Goal: Task Accomplishment & Management: Complete application form

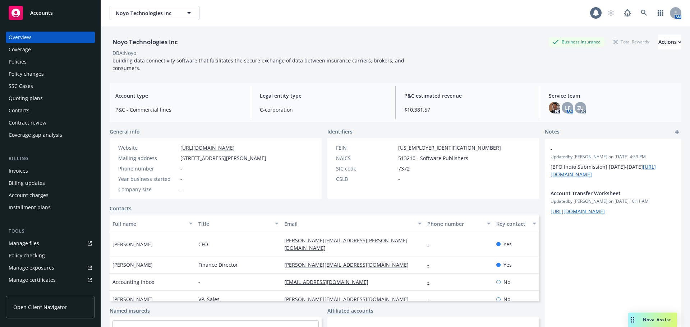
click at [21, 61] on div "Policies" at bounding box center [18, 61] width 18 height 11
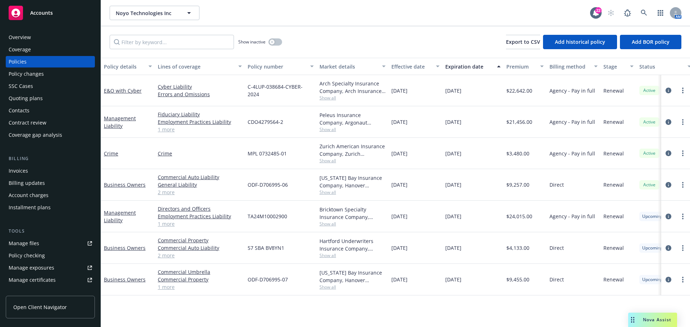
click at [15, 95] on div "Quoting plans" at bounding box center [26, 98] width 34 height 11
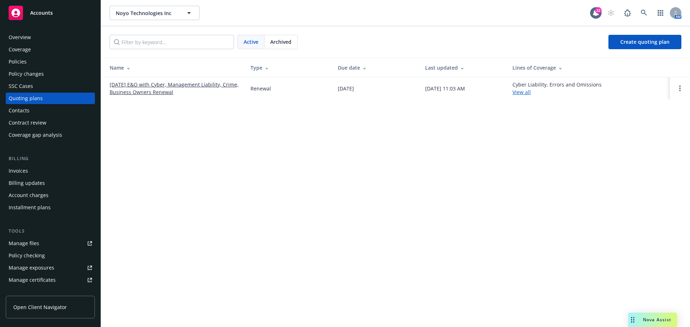
click at [174, 87] on link "[DATE] E&O with Cyber, Management Liability, Crime, Business Owners Renewal" at bounding box center [174, 88] width 129 height 15
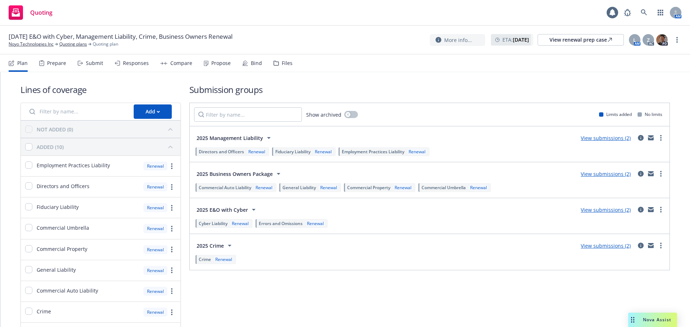
click at [256, 62] on div "Bind" at bounding box center [256, 63] width 11 height 6
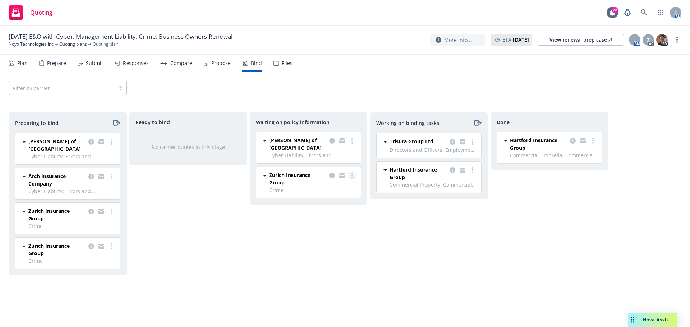
click at [353, 171] on link "more" at bounding box center [352, 175] width 9 height 9
click at [329, 182] on span "Create policies" at bounding box center [317, 183] width 53 height 7
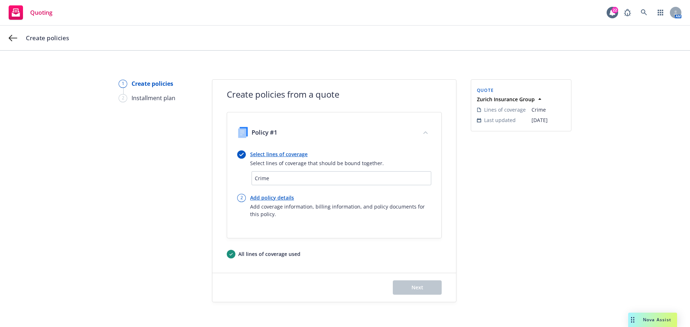
click at [266, 197] on link "Add policy details" at bounding box center [340, 198] width 181 height 8
select select "12"
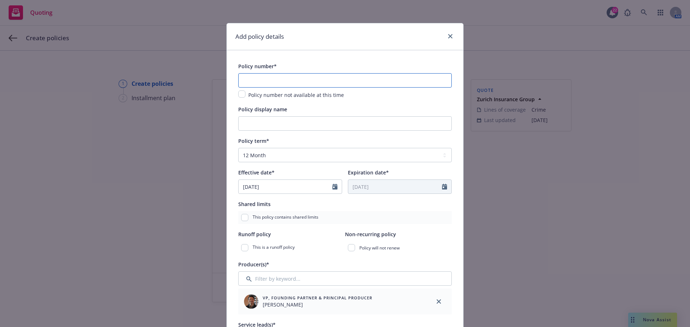
click at [251, 83] on input "text" at bounding box center [344, 80] width 213 height 14
paste input "MPL 0732485-02"
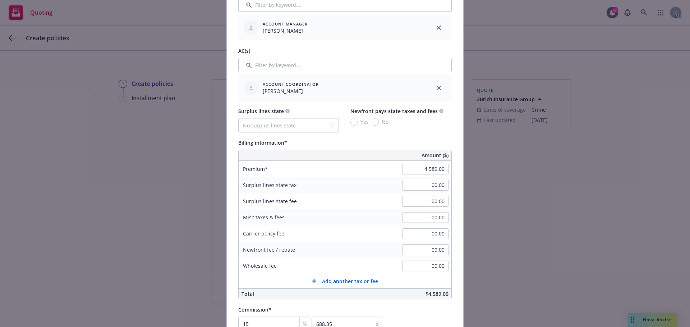
scroll to position [359, 0]
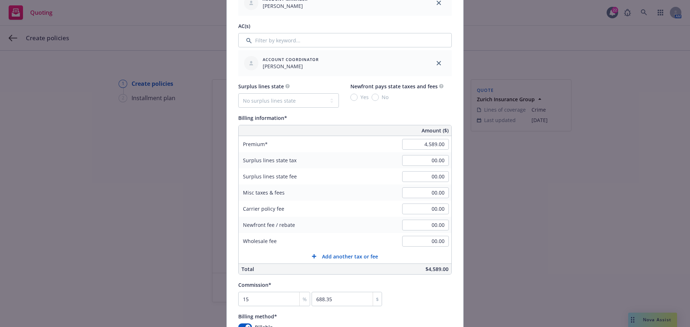
type input "MPL 0732485-02"
type input "3,480.00"
type input "522"
click at [508, 233] on div "Add policy details Policy number* MPL 0732485-02 Policy number not available at…" at bounding box center [345, 163] width 690 height 327
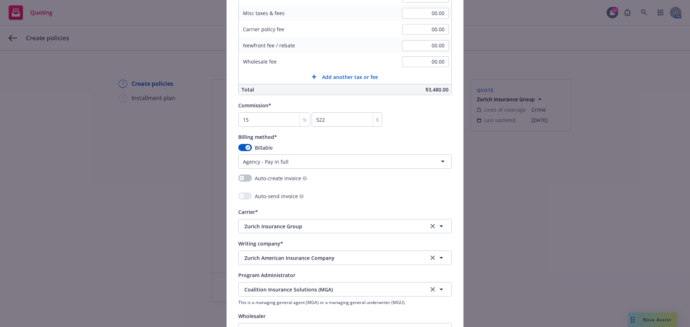
scroll to position [646, 0]
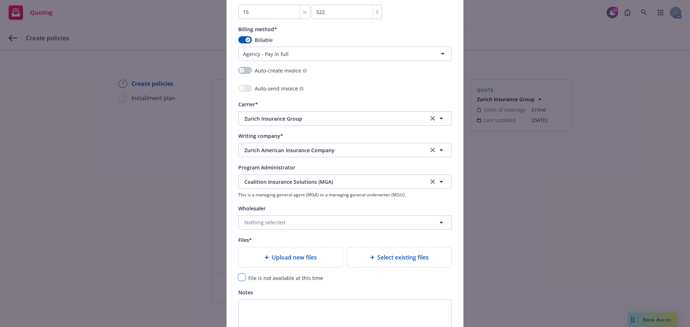
drag, startPoint x: 239, startPoint y: 279, endPoint x: 243, endPoint y: 282, distance: 5.9
click at [239, 279] on input "checkbox" at bounding box center [241, 277] width 7 height 7
checkbox input "true"
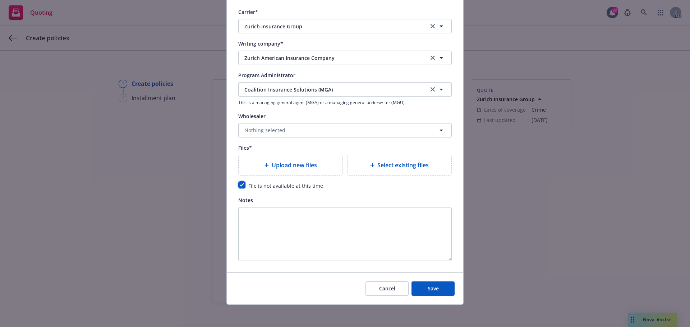
scroll to position [739, 0]
click at [436, 287] on span "Save" at bounding box center [432, 287] width 11 height 7
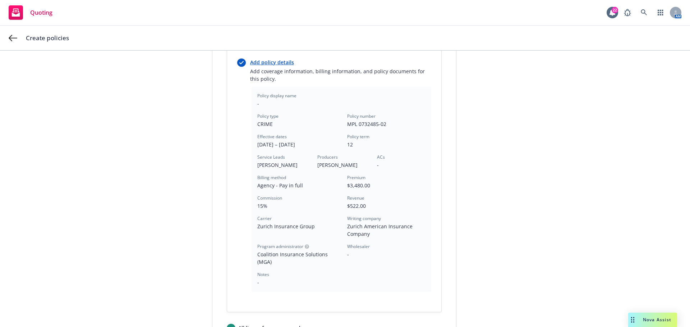
scroll to position [213, 0]
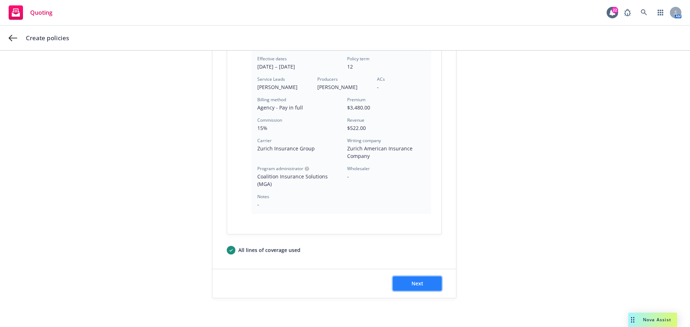
click at [411, 284] on span "Next" at bounding box center [417, 283] width 12 height 7
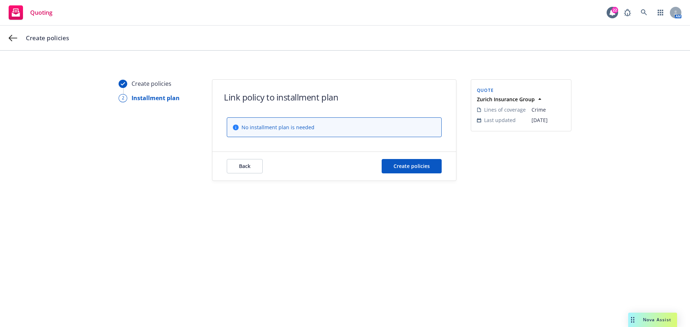
scroll to position [0, 0]
click at [404, 167] on span "Create policies" at bounding box center [411, 166] width 36 height 7
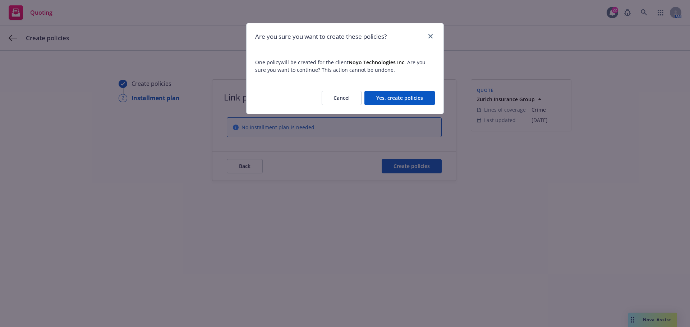
click at [405, 102] on button "Yes, create policies" at bounding box center [399, 98] width 70 height 14
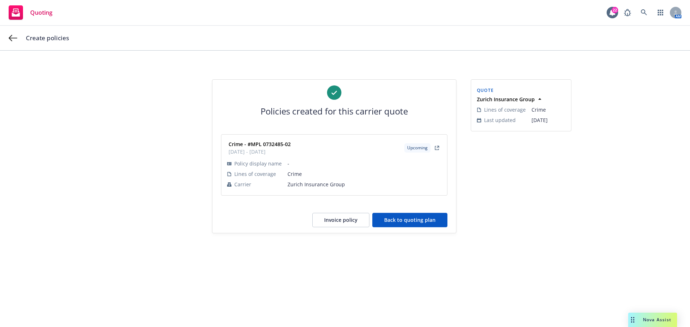
drag, startPoint x: 407, startPoint y: 221, endPoint x: 355, endPoint y: 213, distance: 52.4
click at [408, 221] on button "Back to quoting plan" at bounding box center [409, 220] width 75 height 14
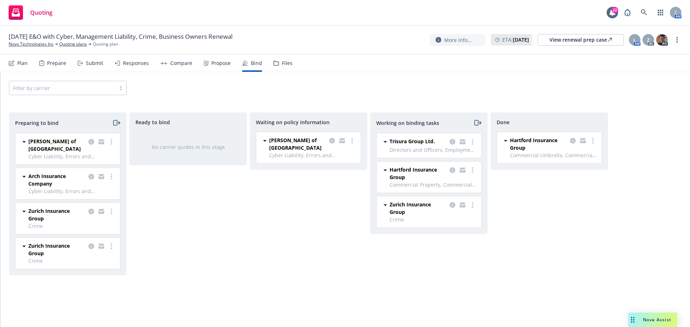
click at [218, 63] on div "Propose" at bounding box center [220, 63] width 19 height 6
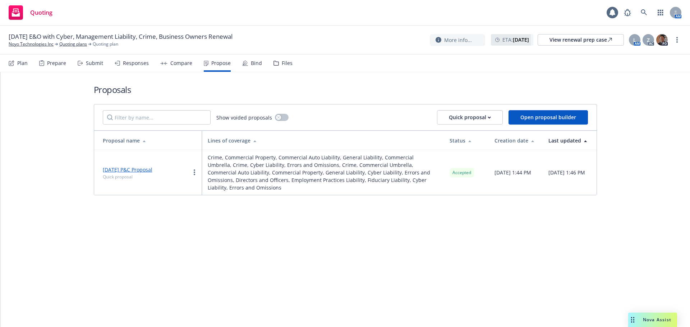
click at [121, 170] on link "[DATE] P&C Proposal" at bounding box center [128, 169] width 50 height 7
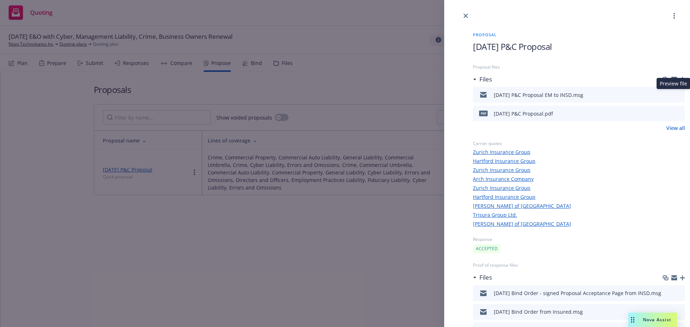
click at [680, 96] on icon "preview file" at bounding box center [677, 94] width 6 height 5
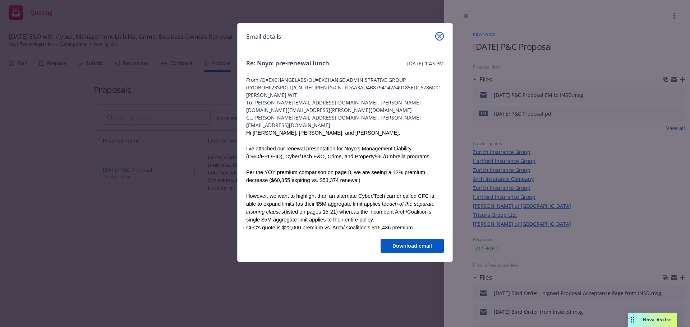
click at [436, 34] on link "close" at bounding box center [439, 36] width 9 height 9
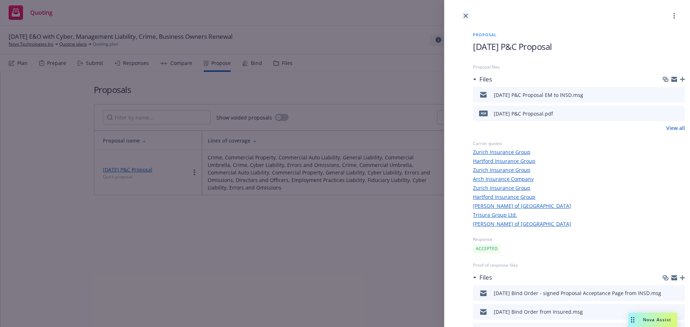
click at [465, 14] on icon "close" at bounding box center [465, 16] width 4 height 4
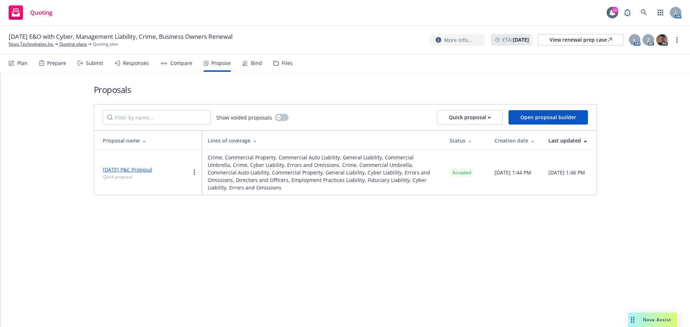
drag, startPoint x: 91, startPoint y: 64, endPoint x: 87, endPoint y: 66, distance: 4.7
click at [91, 64] on div "Submit" at bounding box center [94, 63] width 17 height 6
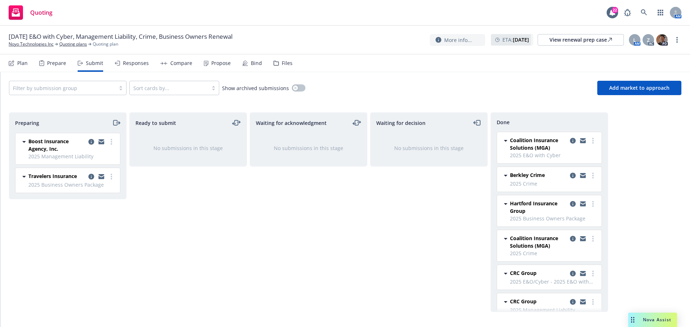
scroll to position [13, 0]
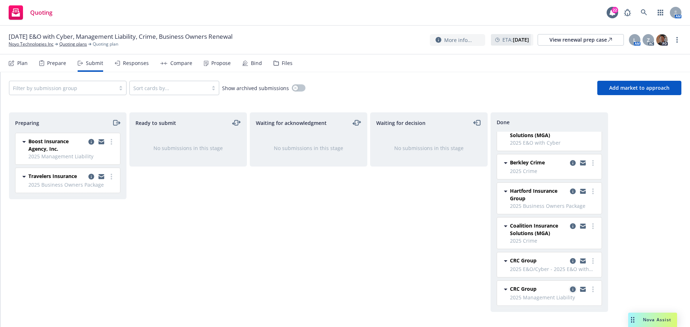
click at [570, 288] on icon "copy logging email" at bounding box center [573, 290] width 6 height 6
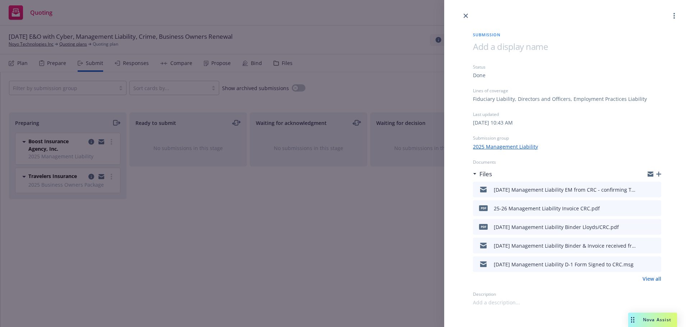
click at [658, 174] on icon "button" at bounding box center [658, 174] width 5 height 5
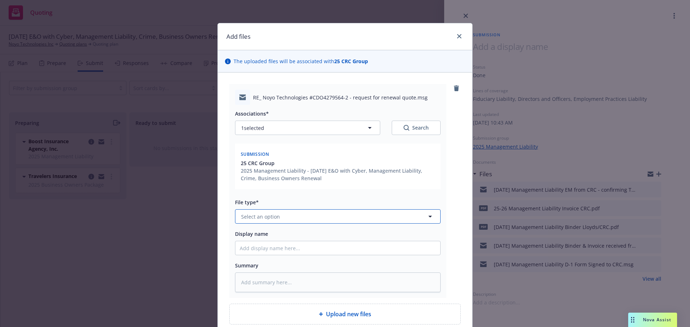
click at [286, 216] on button "Select an option" at bounding box center [337, 216] width 205 height 14
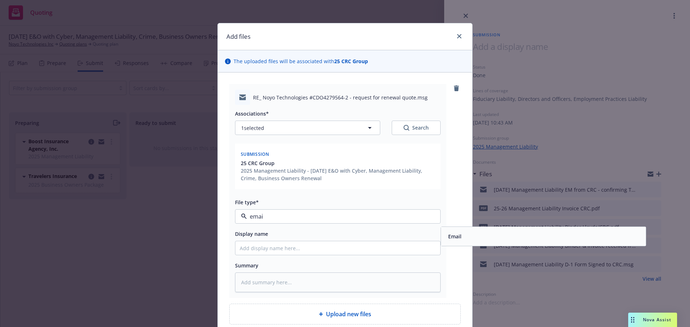
type input "email"
click at [485, 235] on div "Email" at bounding box center [543, 236] width 196 height 10
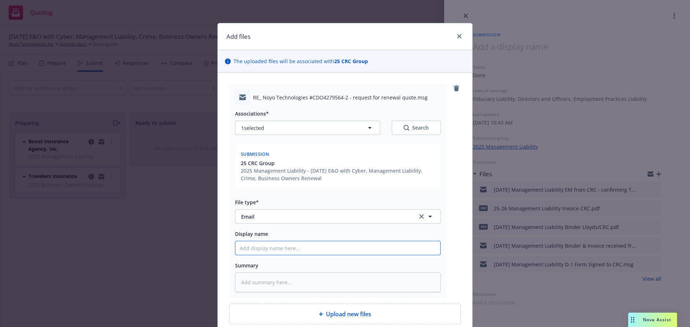
click at [260, 244] on input "Display name" at bounding box center [337, 248] width 205 height 14
type textarea "x"
type input "1"
type textarea "x"
type input "10"
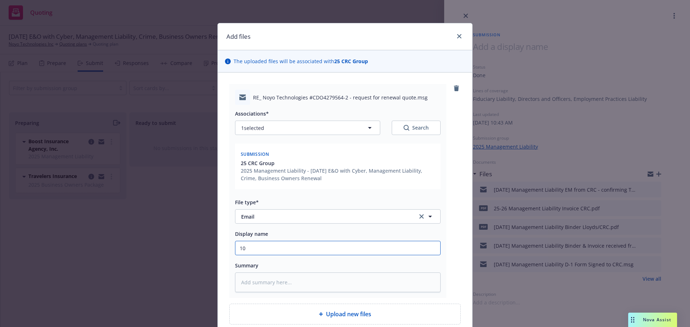
type textarea "x"
type input "10/"
type textarea "x"
type input "10/1"
type textarea "x"
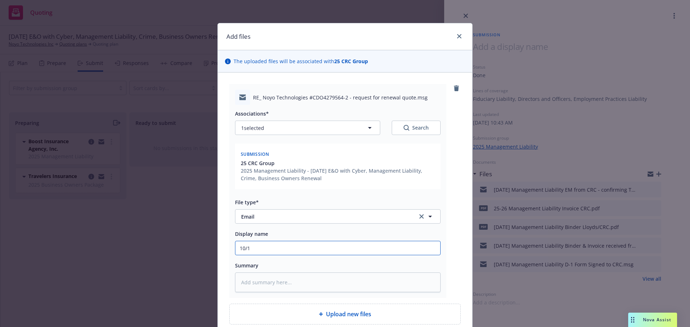
type input "10/1/"
type textarea "x"
type input "10/1/2"
type textarea "x"
type input "[DATE]"
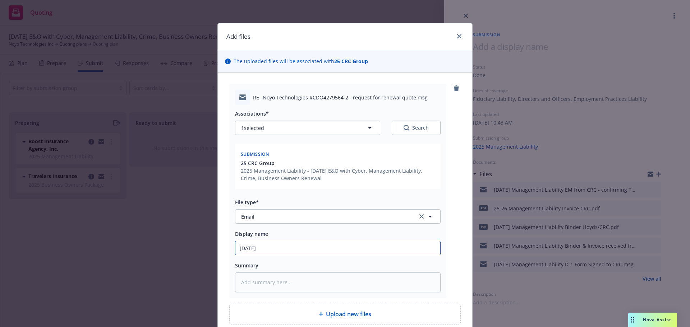
type textarea "x"
type input "10/1/202"
type textarea "x"
type input "[DATE]"
type textarea "x"
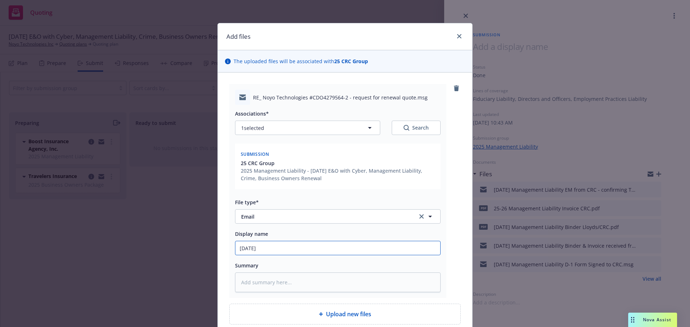
type input "[DATE]"
type textarea "x"
type input "[DATE] M"
type textarea "x"
type input "[DATE] Ma"
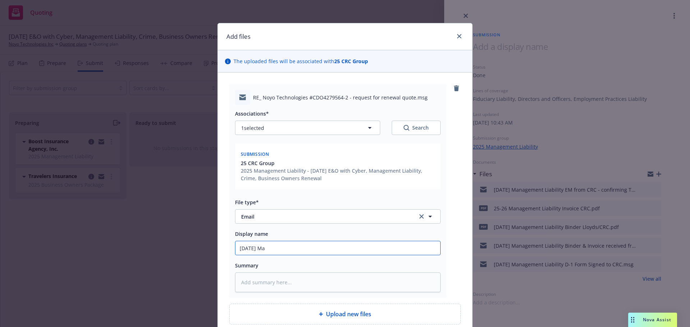
type textarea "x"
type input "[DATE] Man"
type textarea "x"
type input "[DATE] Mana"
type textarea "x"
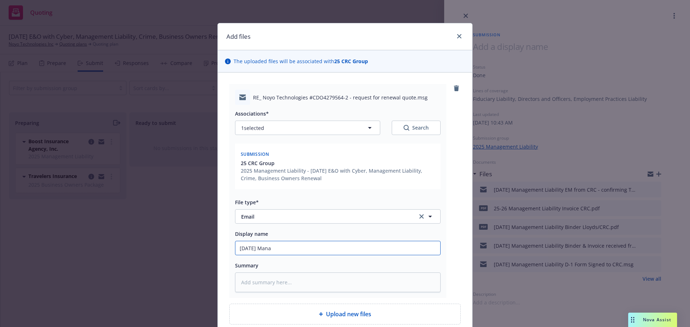
type input "[DATE] Manag"
type textarea "x"
type input "[DATE] Manage"
type textarea "x"
type input "[DATE] [GEOGRAPHIC_DATA]"
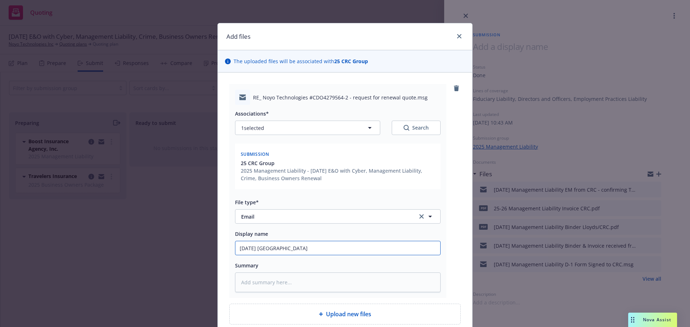
type textarea "x"
type input "[DATE] Manageme"
type textarea "x"
type input "[DATE] Managemen"
type textarea "x"
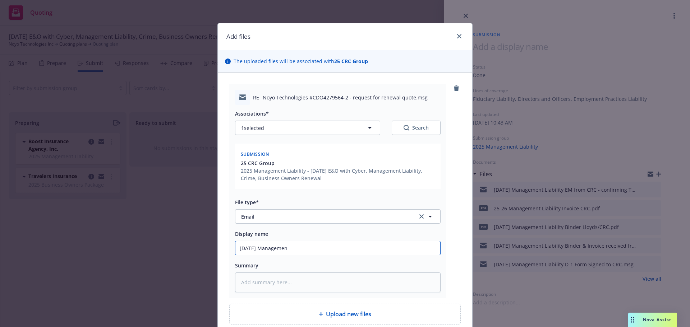
type input "[DATE] Management"
type textarea "x"
type input "[DATE] Management"
type textarea "x"
type input "[DATE] Management L"
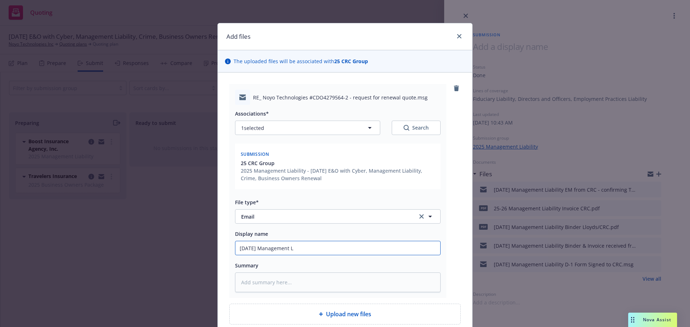
type textarea "x"
type input "[DATE] Management Li"
type textarea "x"
type input "[DATE] Management Lia"
type textarea "x"
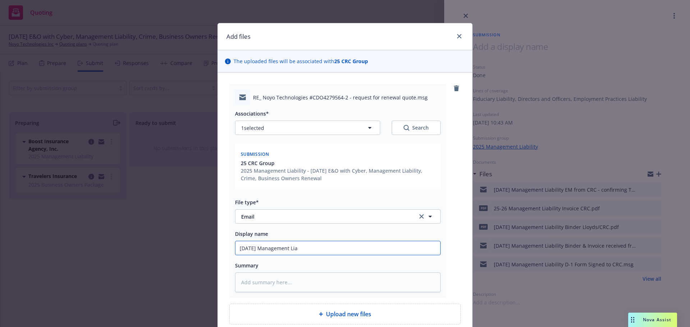
type input "[DATE] Management Liab"
type textarea "x"
type input "[DATE] Management Liabi"
type textarea "x"
type input "[DATE] Management Liabil"
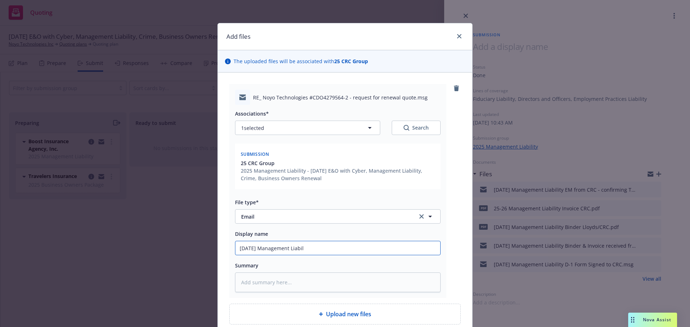
type textarea "x"
type input "[DATE] Management Liabili"
type textarea "x"
type input "[DATE] Management Liabilit"
type textarea "x"
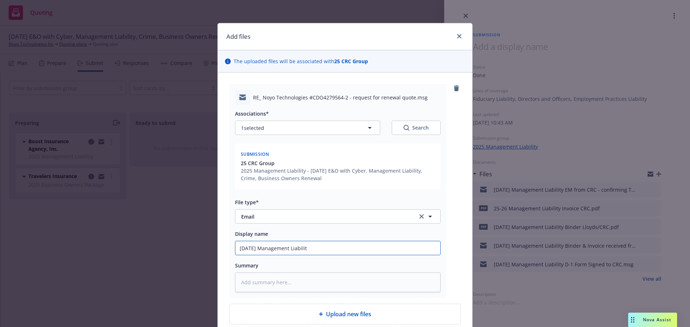
type input "[DATE] Management Liability"
type textarea "x"
type input "[DATE] Management Liability"
type textarea "x"
type input "[DATE] Management Liability -"
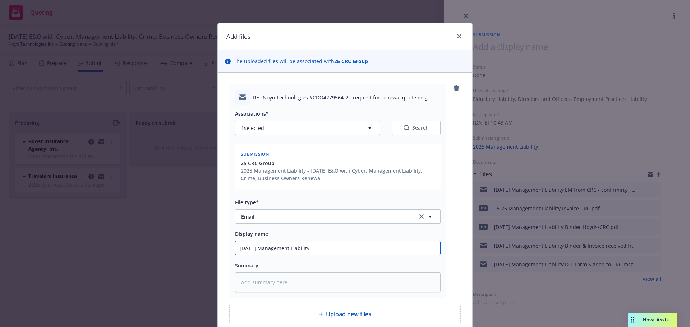
type textarea "x"
type input "[DATE] Management Liability -"
type textarea "x"
type input "[DATE] Management Liability - P"
type textarea "x"
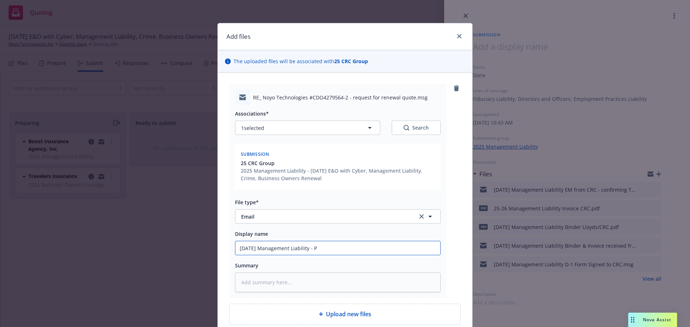
type input "[DATE] Management Liability - Pr"
type textarea "x"
type input "[DATE] Management Liability - Prem"
type textarea "x"
type input "[DATE] Management Liability - Premu"
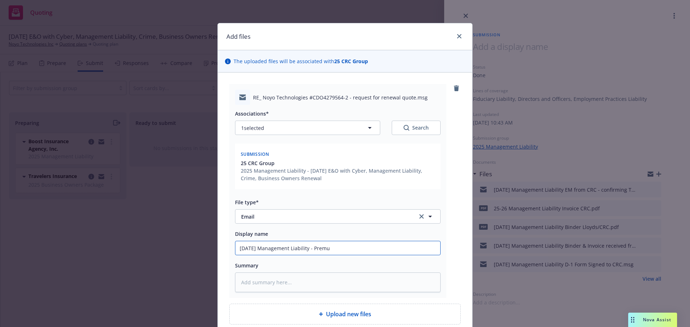
type textarea "x"
type input "[DATE] Management Liability - Premum"
type textarea "x"
type input "[DATE] Management Liability - Premum"
type textarea "x"
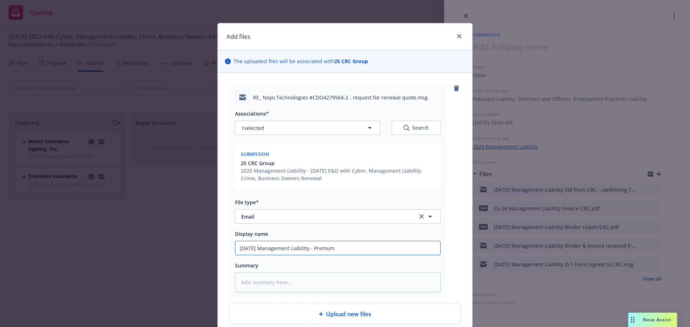
type input "[DATE] Management Liability - Premum I"
type textarea "x"
type input "[DATE] Management Liability - Premum In"
type textarea "x"
type input "[DATE] Management Liability - Premum Ind"
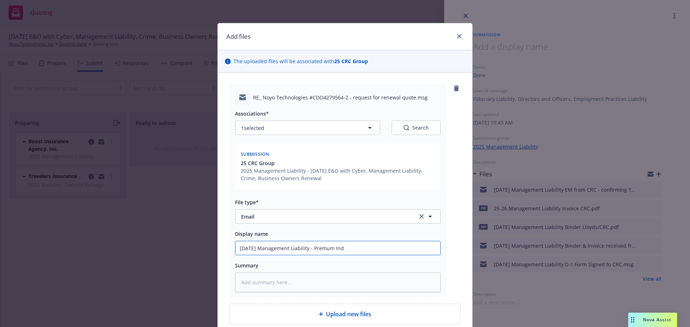
type textarea "x"
type input "[DATE] Management Liability - Premum Indi"
type textarea "x"
type input "[DATE] Management Liability - Premum Indic"
type textarea "x"
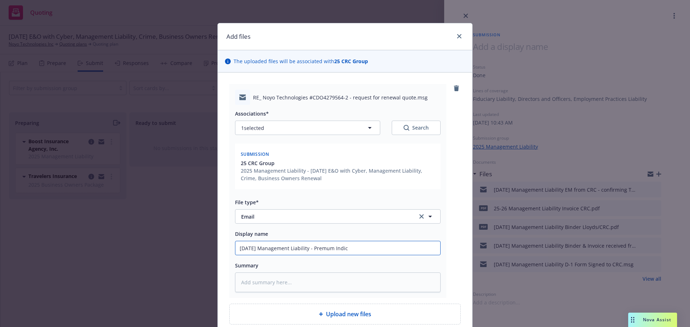
type input "[DATE] Management Liability - Premum Indica"
type textarea "x"
type input "[DATE] Management Liability - Premum Indicat"
type textarea "x"
type input "[DATE] Management Liability - Premum Indicati"
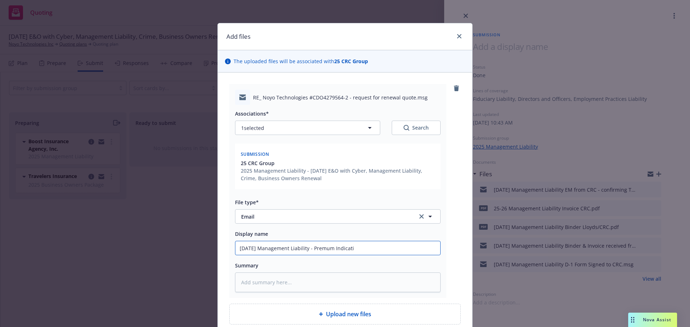
type textarea "x"
type input "[DATE] Management Liability - Premum Indicatio"
type textarea "x"
type input "[DATE] Management Liability - Premum Indication"
type textarea "x"
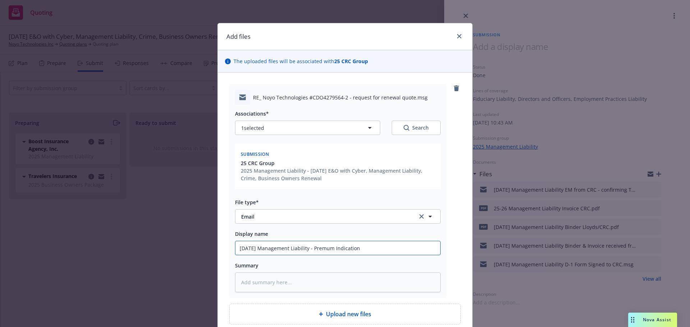
type input "[DATE] Management Liability - Premium Indication"
type textarea "x"
type input "[DATE] Management Liability - Premium Indication"
type textarea "x"
type input "[DATE] Management Liability - Premium Indication f"
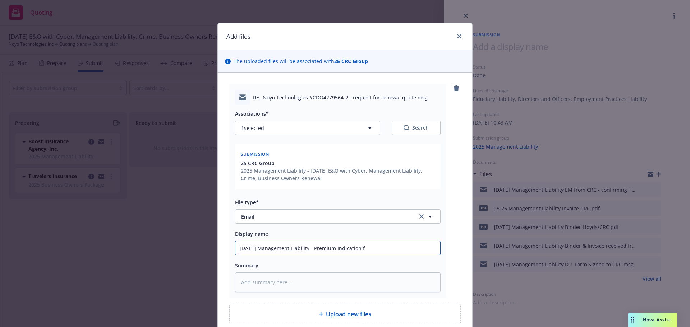
type textarea "x"
type input "[DATE] Management Liability - Premium Indication for"
type textarea "x"
type input "[DATE] Management Liability - Premium Indication for"
type textarea "x"
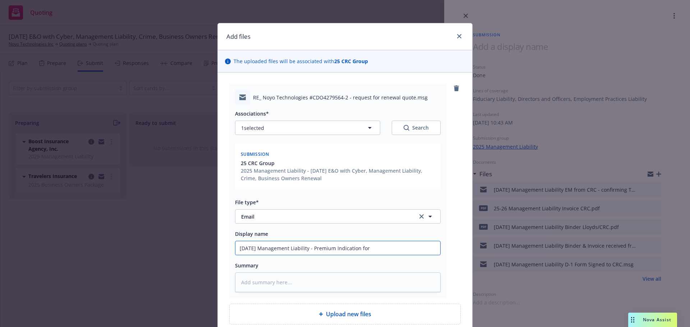
type input "[DATE] Management Liability - Premium Indication for $"
type textarea "x"
type input "[DATE] Management Liability - Premium Indication for $7"
type textarea "x"
type input "[DATE] Management Liability - Premium Indication for $75"
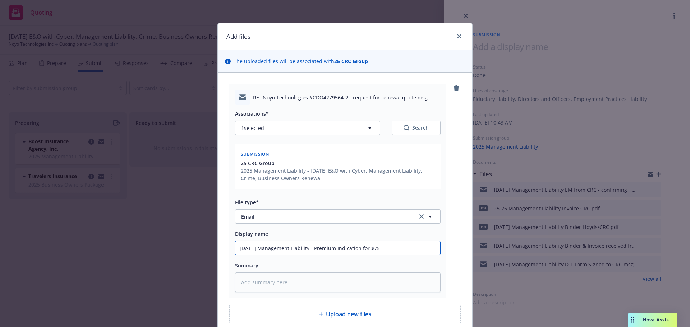
type textarea "x"
type input "[DATE] Management Liability - Premium Indication for $75k"
type textarea "x"
type input "[DATE] Management Liability - Premium Indication for $75k"
type textarea "x"
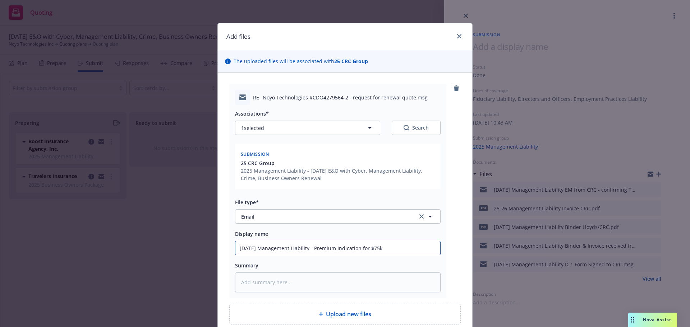
type input "[DATE] Management Liability - Premium Indication for $75k E"
type textarea "x"
type input "[DATE] Management Liability - Premium Indication for $75k EP"
type textarea "x"
type input "[DATE] Management Liability - Premium Indication for $75k EPL"
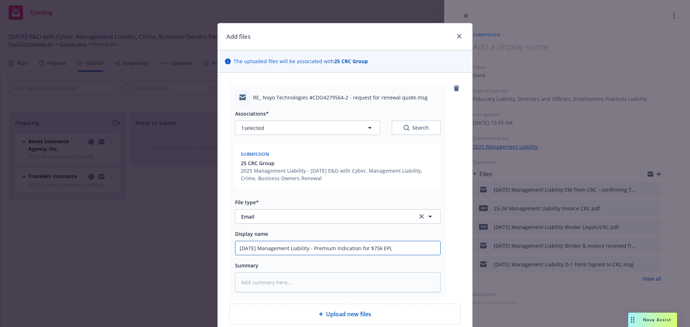
type textarea "x"
type input "[DATE] Management Liability - Premium Indication for $75k EPL"
type textarea "x"
type input "[DATE] Management Liability - Premium Indication for $75k EPL R"
type textarea "x"
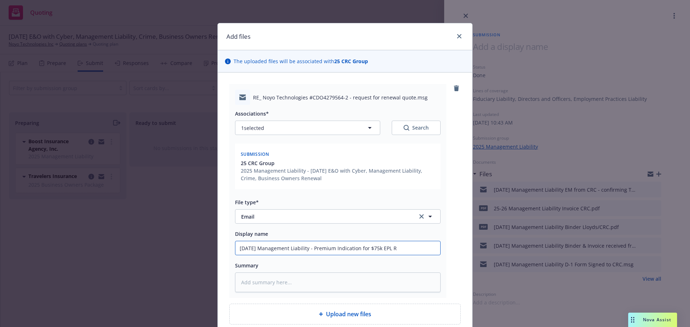
type input "[DATE] Management Liability - Premium Indication for $75k EPL Re"
type textarea "x"
type input "[DATE] Management Liability - Premium Indication for $75k EPL Ret"
type textarea "x"
type input "[DATE] Management Liability - Premium Indication for $75k EPL Rete"
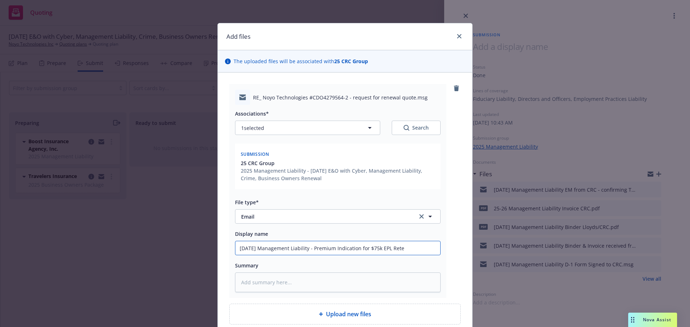
type textarea "x"
type input "[DATE] Management Liability - Premium Indication for $75k EPL Reten"
type textarea "x"
type input "[DATE] Management Liability - Premium Indication for $75k EPL Retent"
type textarea "x"
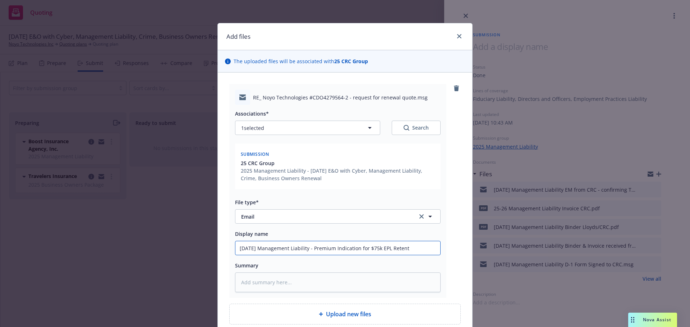
type input "[DATE] Management Liability - Premium Indication for $75k EPL Retenti"
type textarea "x"
type input "[DATE] Management Liability - Premium Indication for $75k EPL Retentio"
type textarea "x"
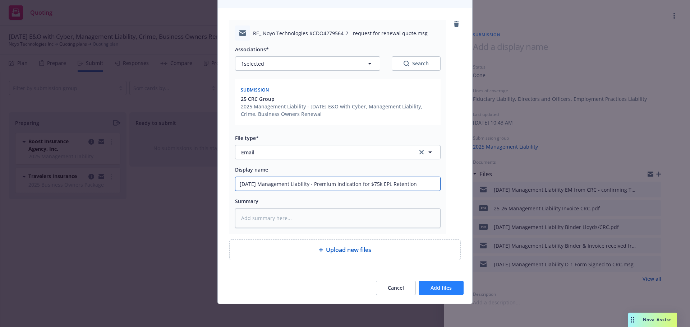
type input "[DATE] Management Liability - Premium Indication for $75k EPL Retention"
drag, startPoint x: 444, startPoint y: 287, endPoint x: 424, endPoint y: 289, distance: 20.7
click at [444, 287] on span "Add files" at bounding box center [440, 287] width 21 height 7
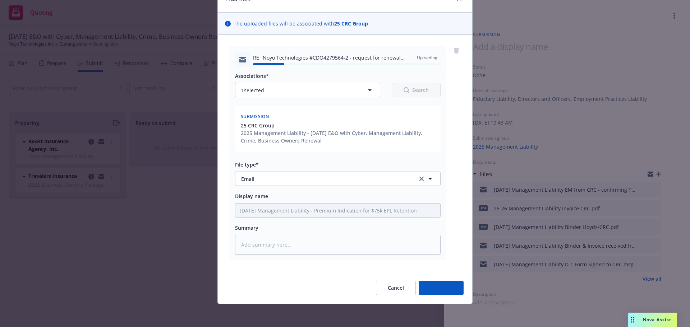
type textarea "x"
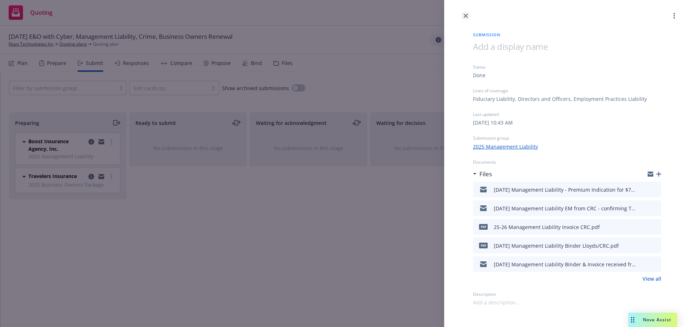
click at [467, 15] on icon "close" at bounding box center [465, 16] width 4 height 4
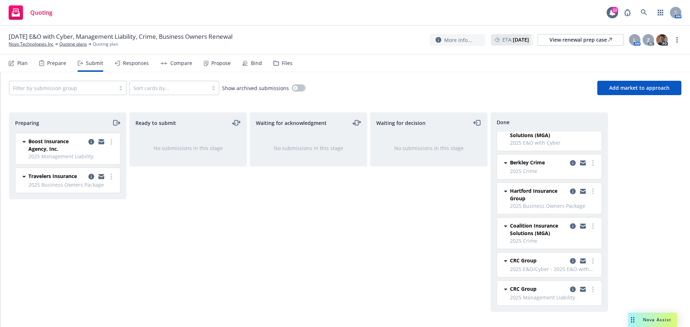
click at [254, 65] on div "Bind" at bounding box center [256, 63] width 11 height 6
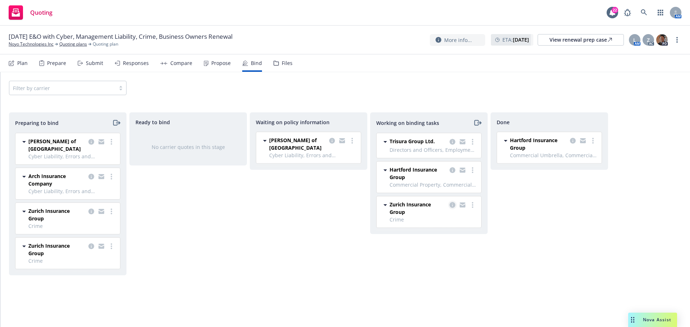
click at [451, 204] on icon "copy logging email" at bounding box center [452, 205] width 6 height 6
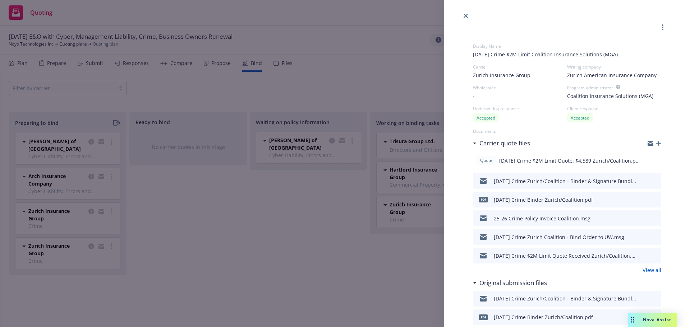
click at [640, 199] on icon "download file" at bounding box center [642, 198] width 5 height 4
click at [467, 15] on icon "close" at bounding box center [465, 16] width 4 height 4
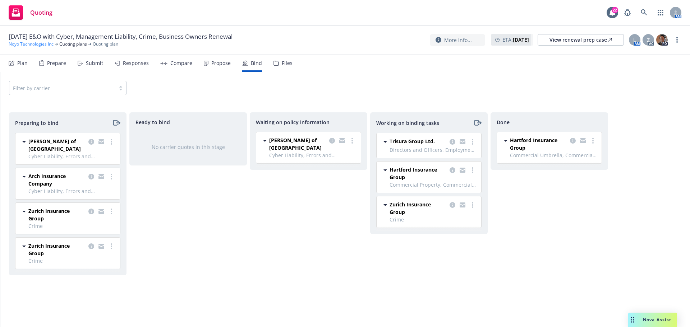
click at [25, 43] on link "Noyo Technologies Inc" at bounding box center [31, 44] width 45 height 6
